Goal: Find specific page/section: Find specific page/section

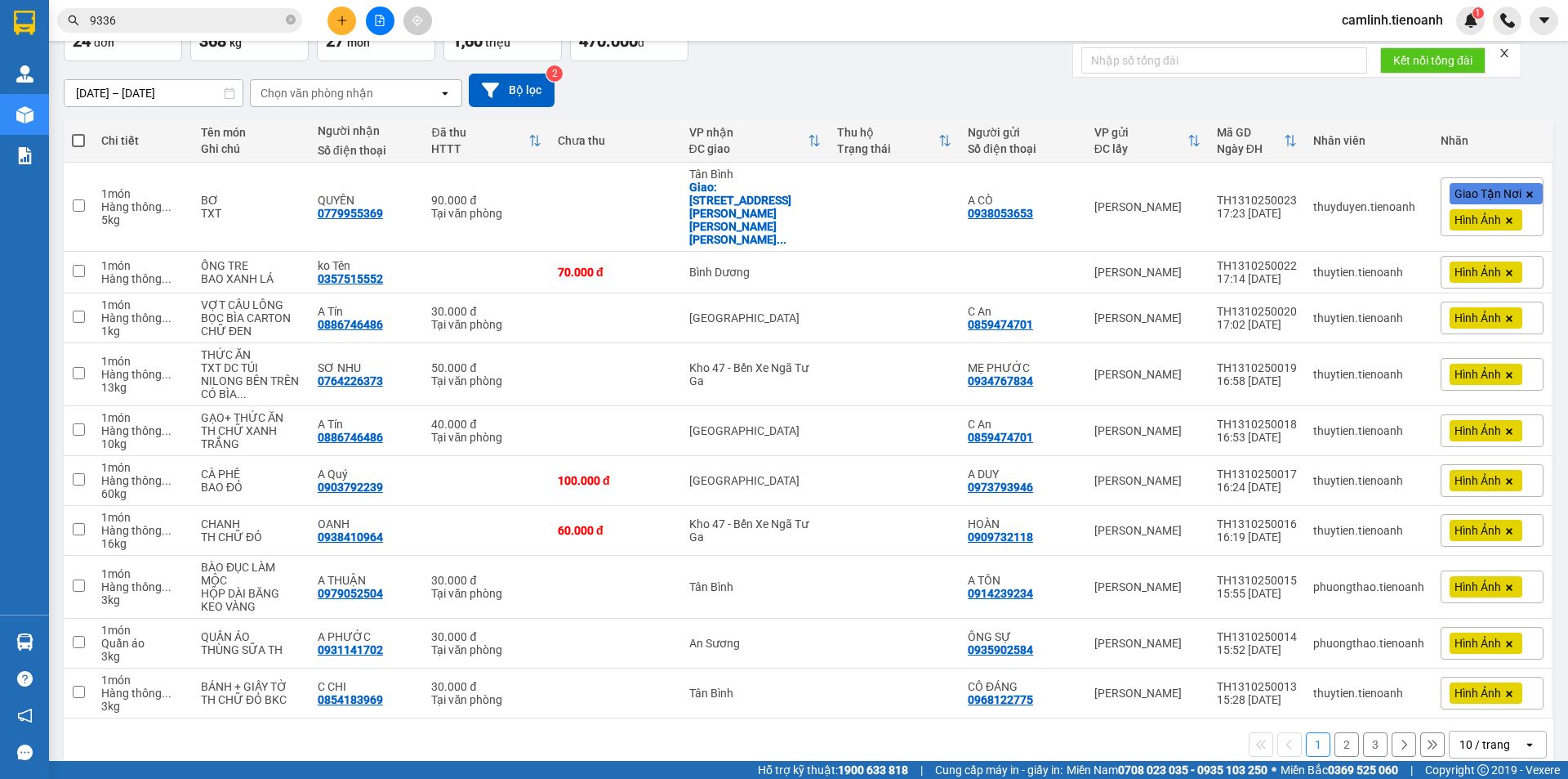
scroll to position [115, 0]
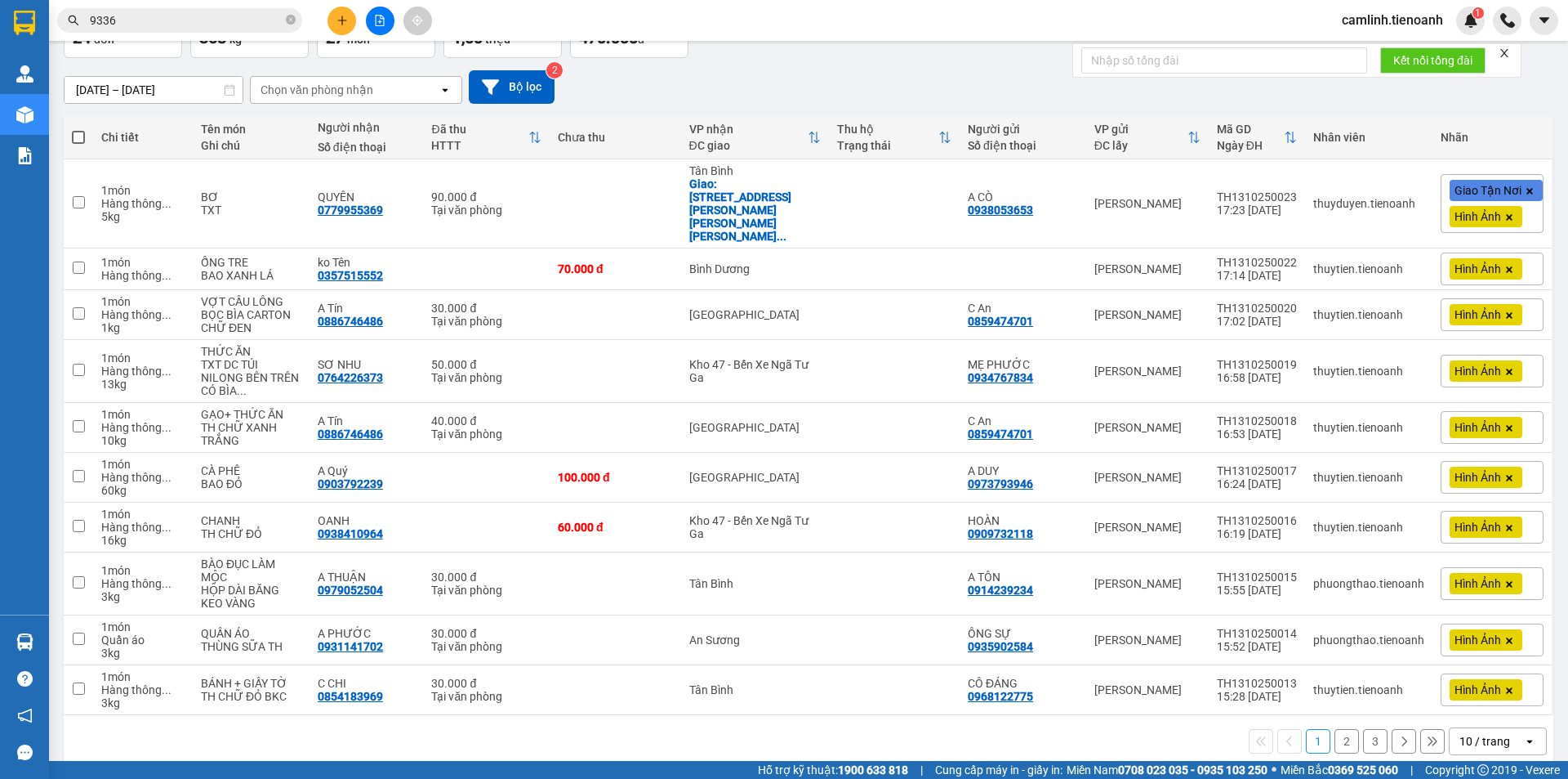
click at [1464, 733] on div "10 / trang" at bounding box center [1485, 741] width 51 height 16
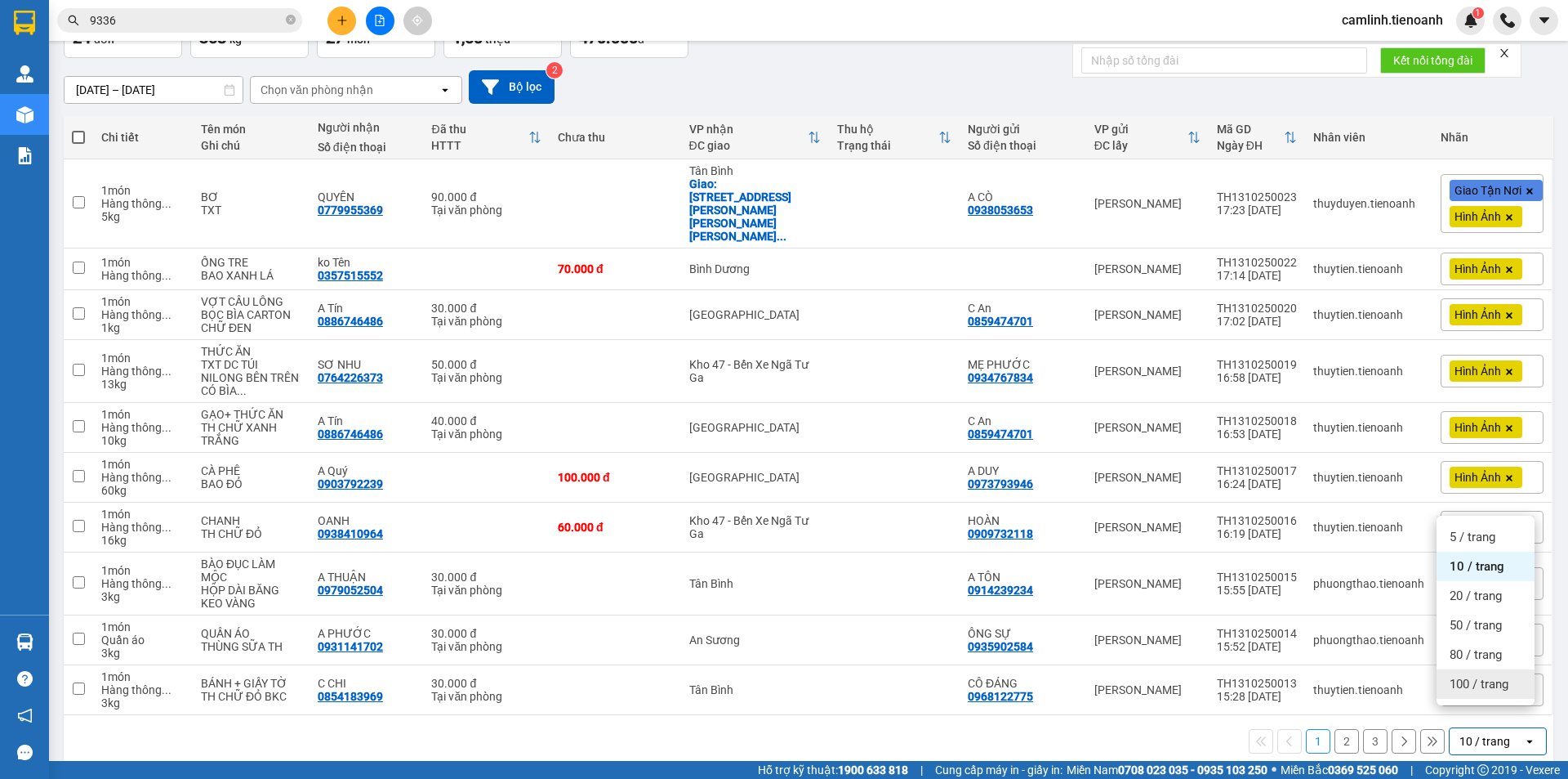
click at [1462, 697] on div "100 / trang" at bounding box center [1485, 683] width 98 height 29
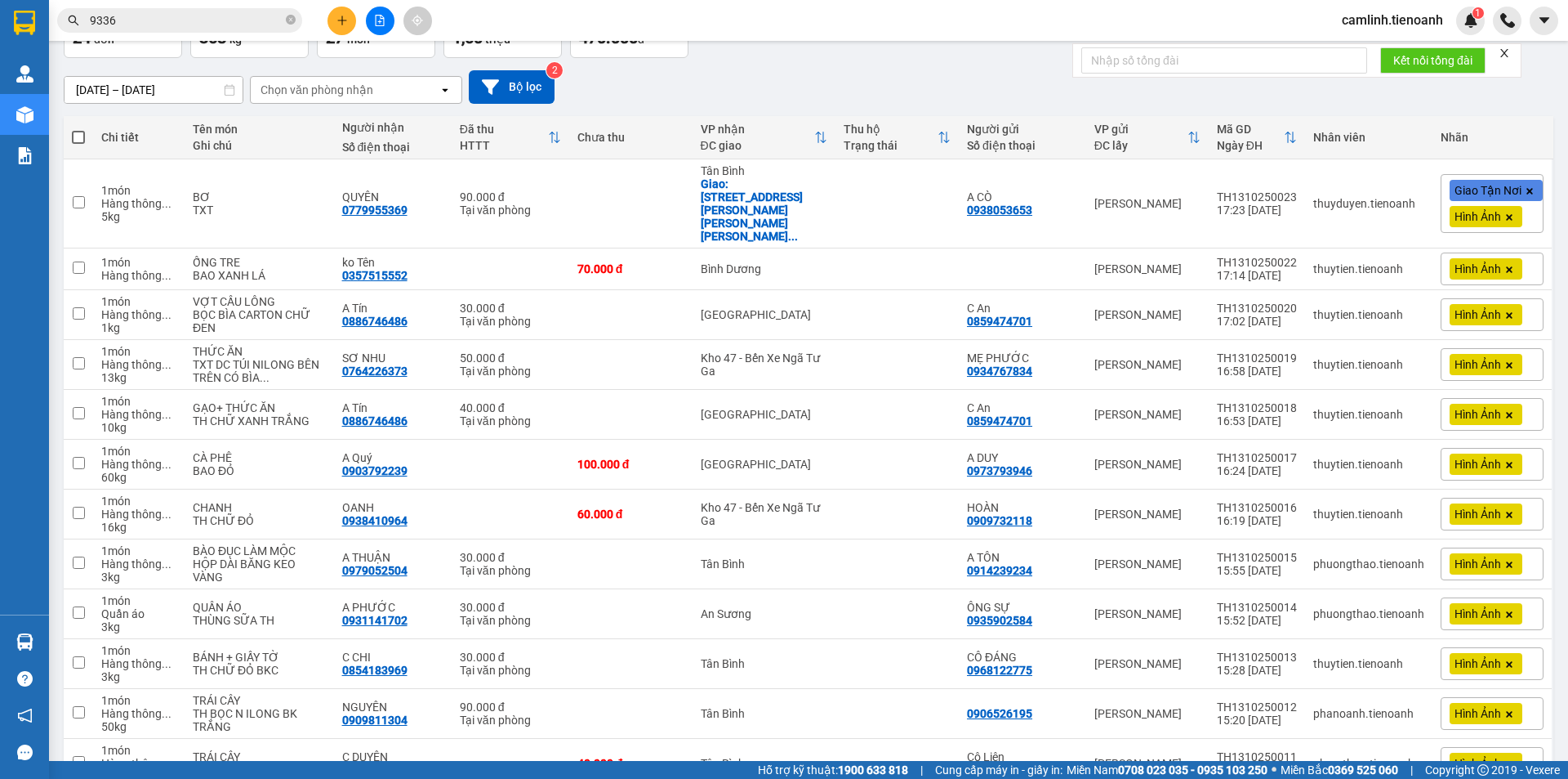
click at [1510, 53] on icon "close" at bounding box center [1504, 53] width 12 height 12
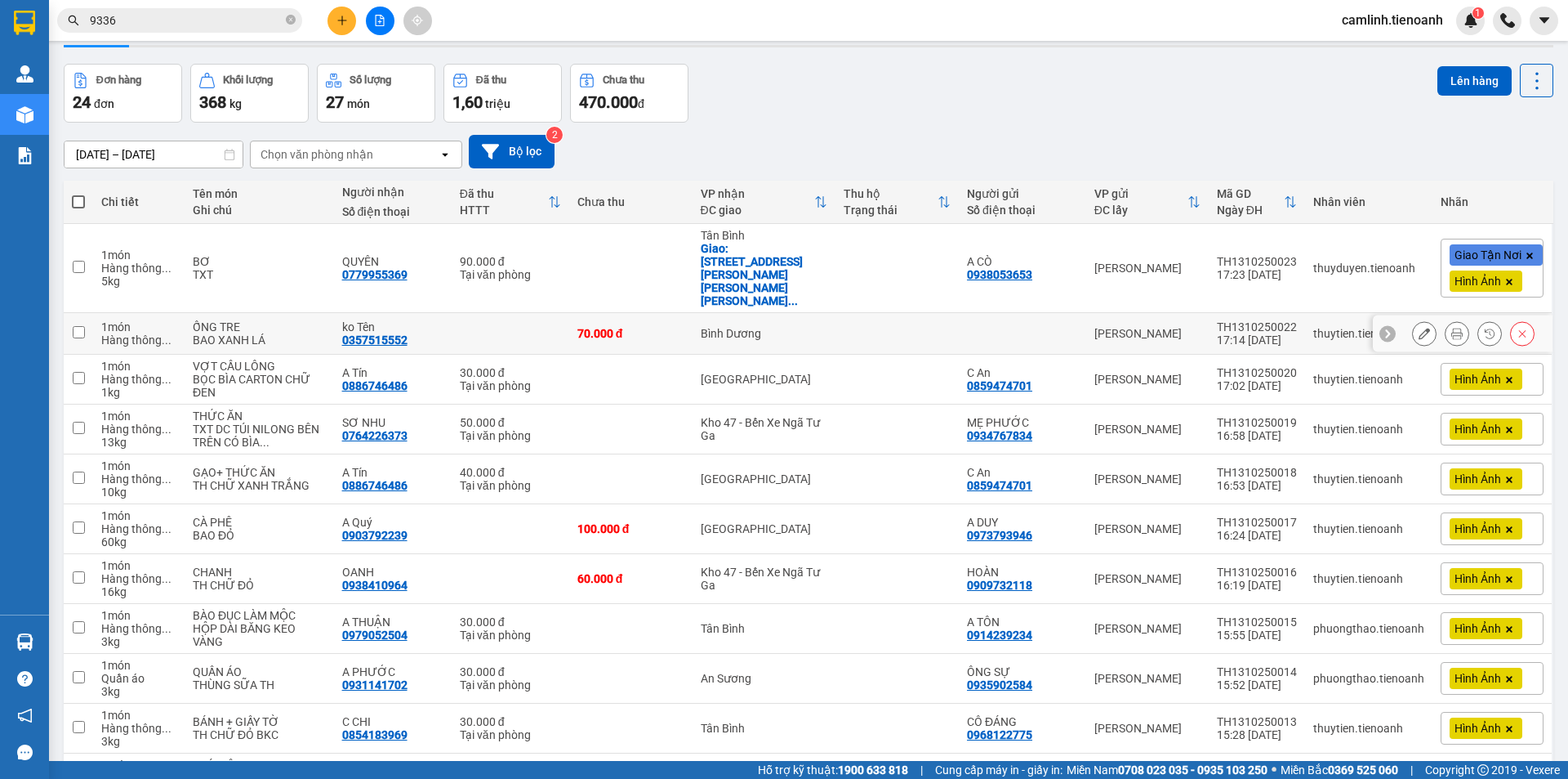
scroll to position [0, 0]
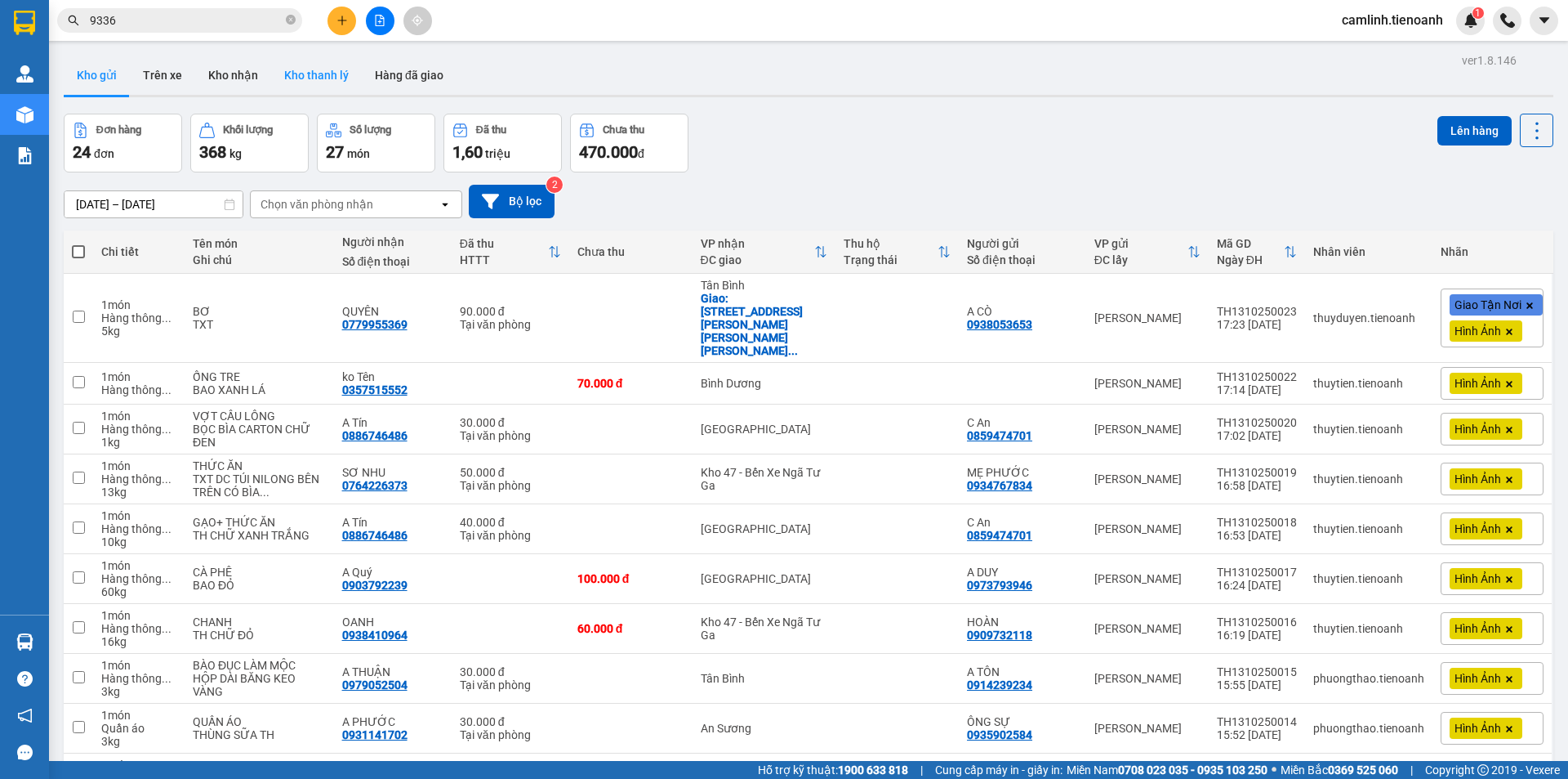
click at [299, 74] on button "Kho thanh lý" at bounding box center [317, 75] width 91 height 39
type input "[DATE] – [DATE]"
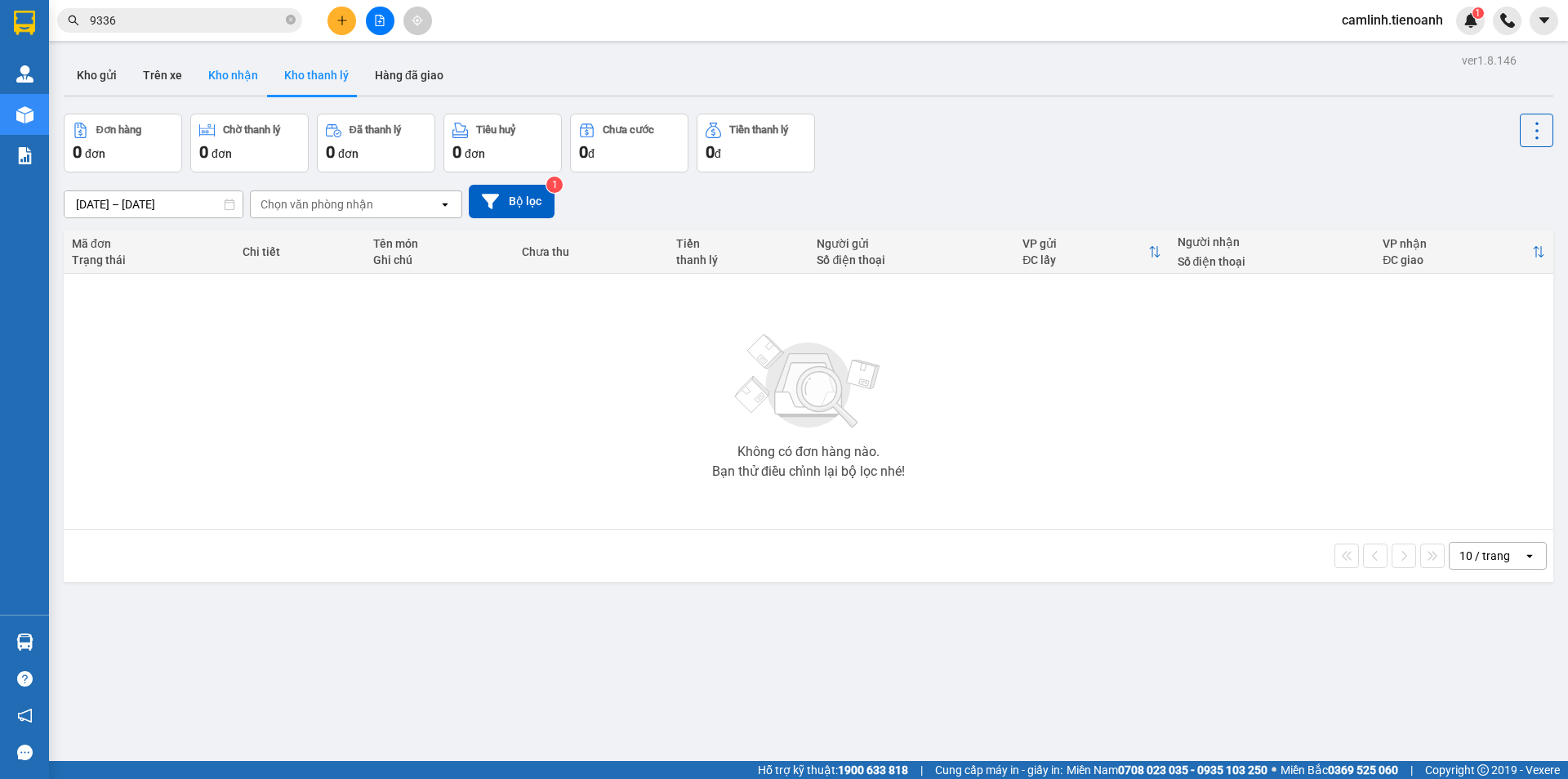
click at [237, 71] on button "Kho nhận" at bounding box center [234, 75] width 76 height 39
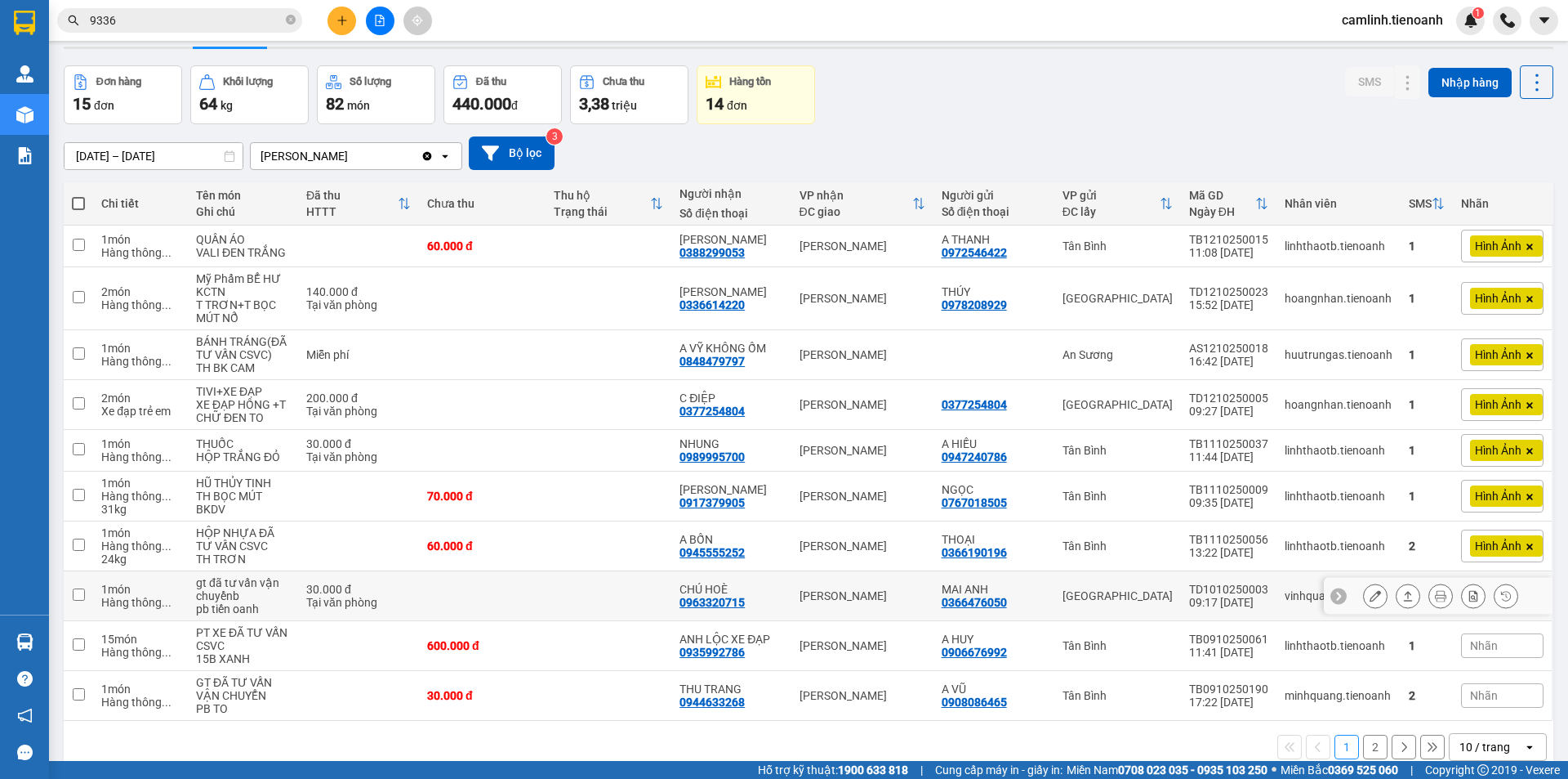
scroll to position [76, 0]
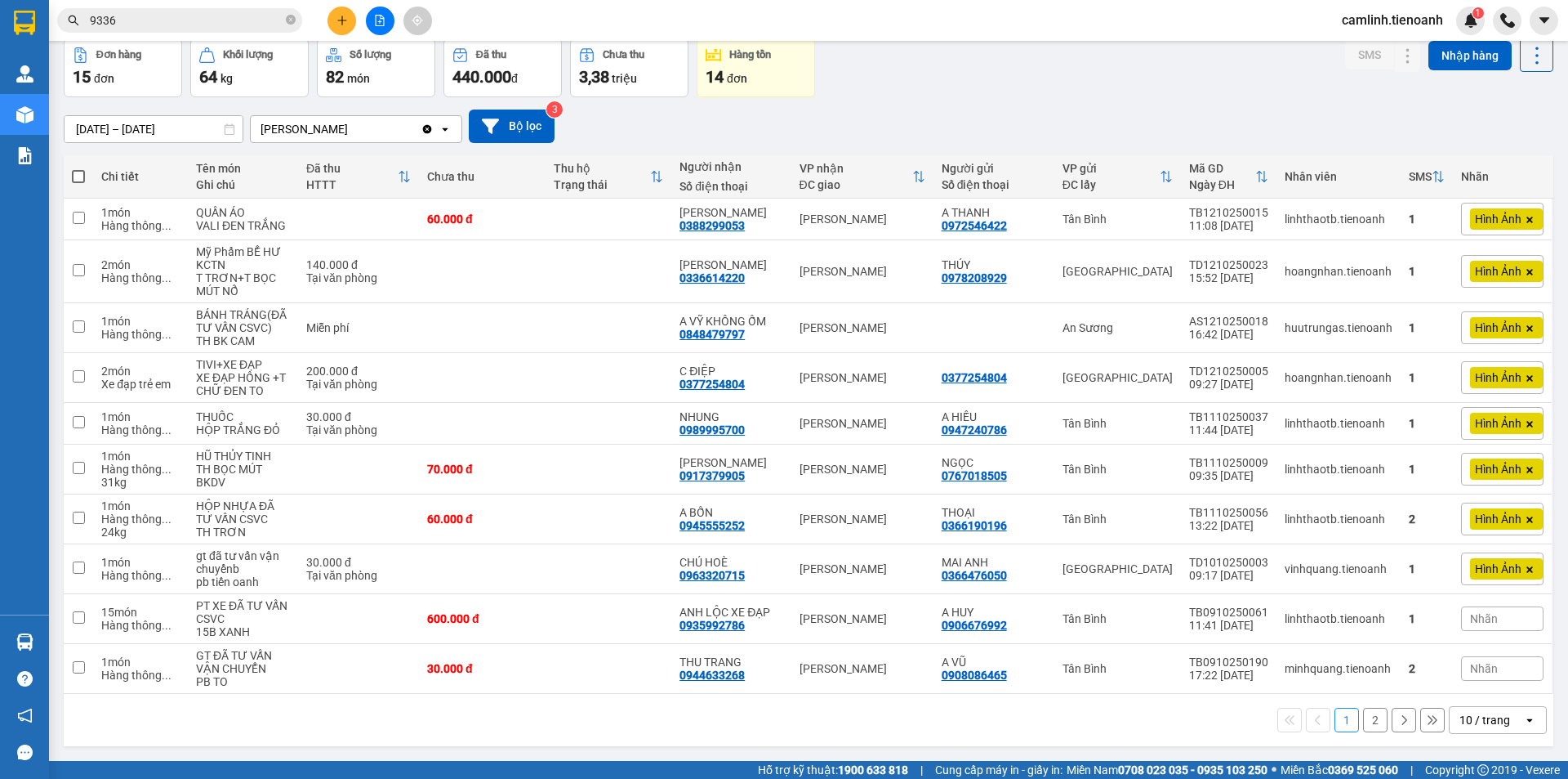
click at [1472, 726] on div "10 / trang" at bounding box center [1485, 720] width 51 height 16
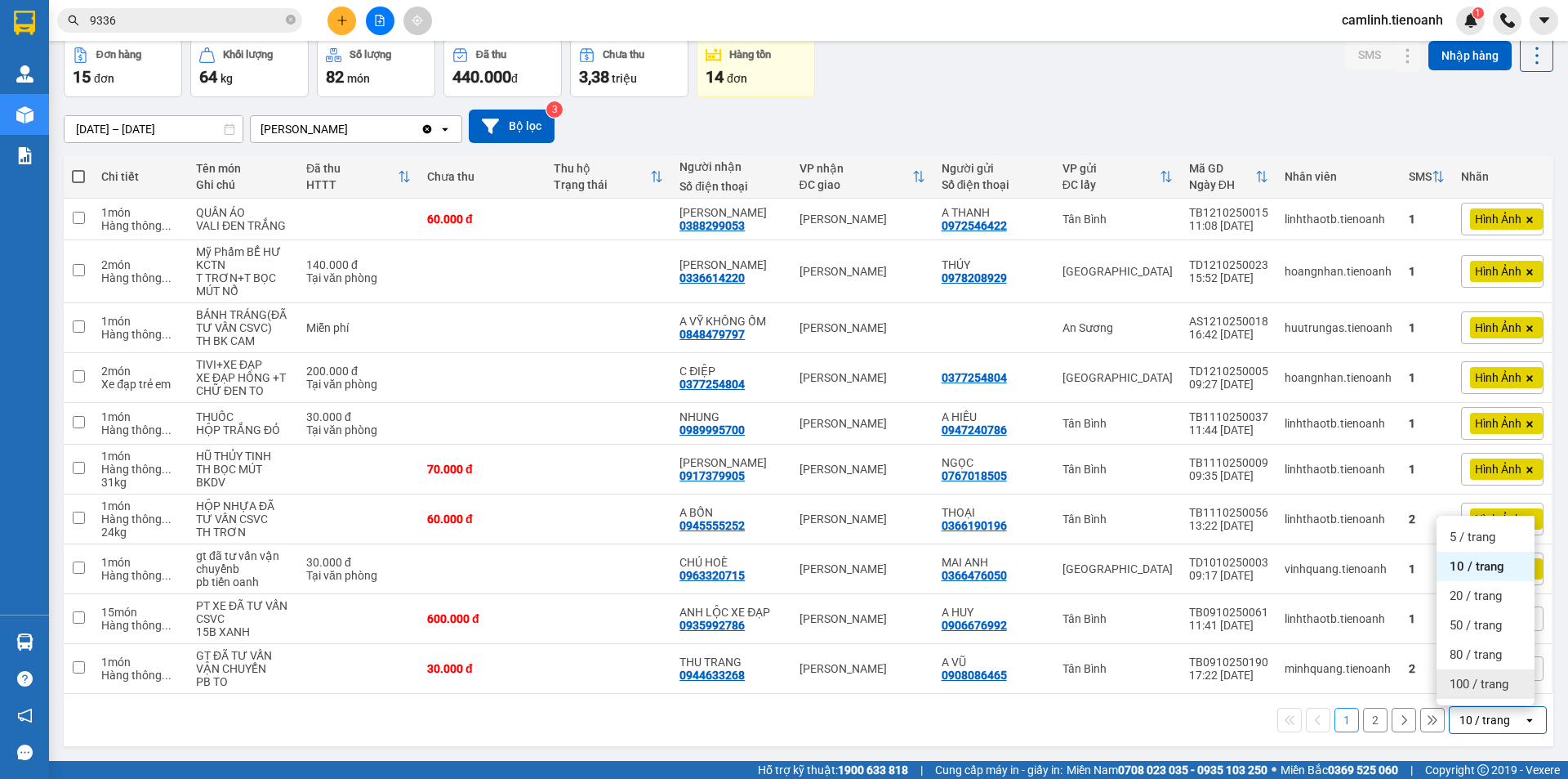
click at [1470, 683] on span "100 / trang" at bounding box center [1479, 684] width 59 height 16
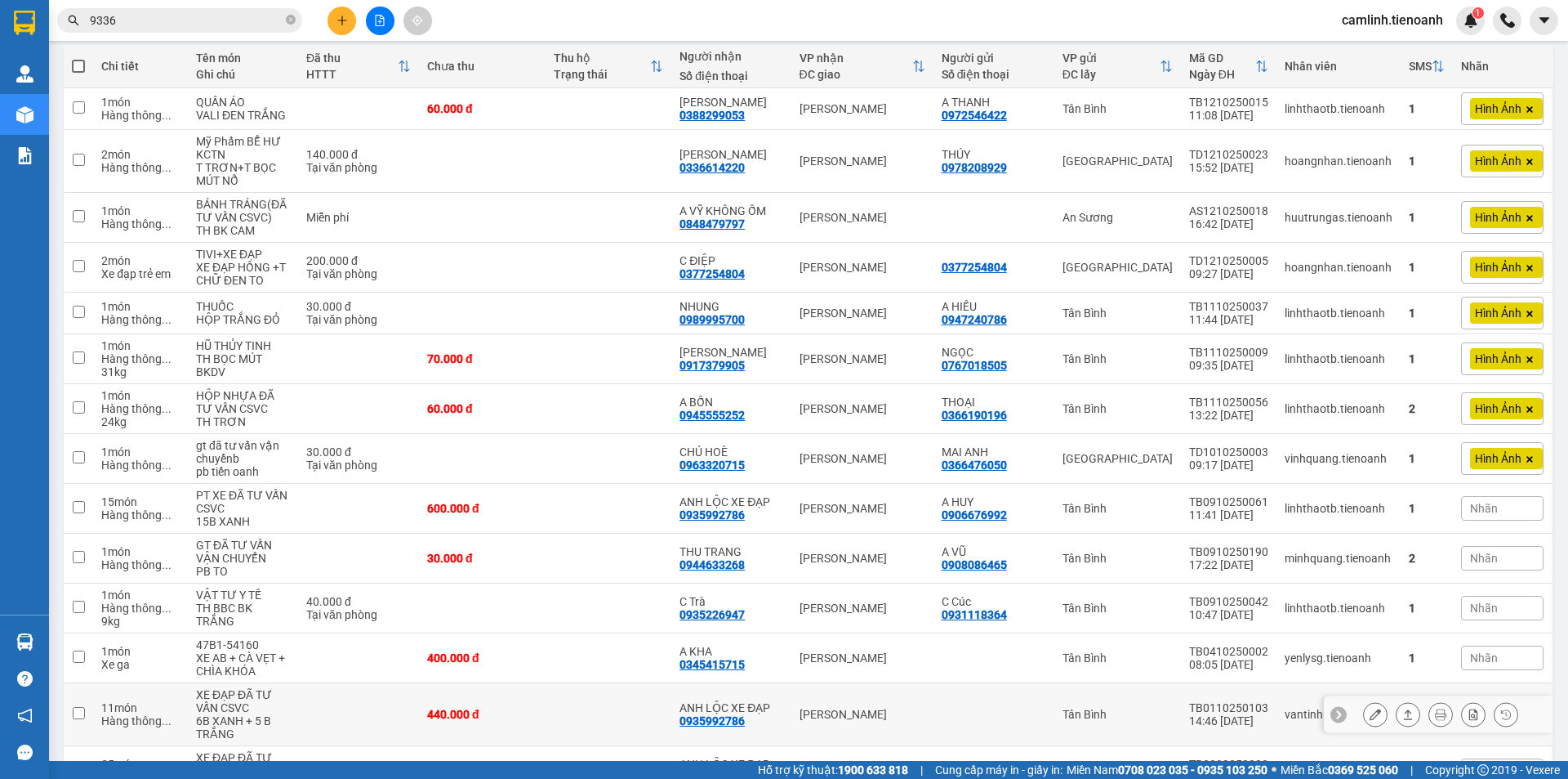
scroll to position [0, 0]
